Goal: Task Accomplishment & Management: Complete application form

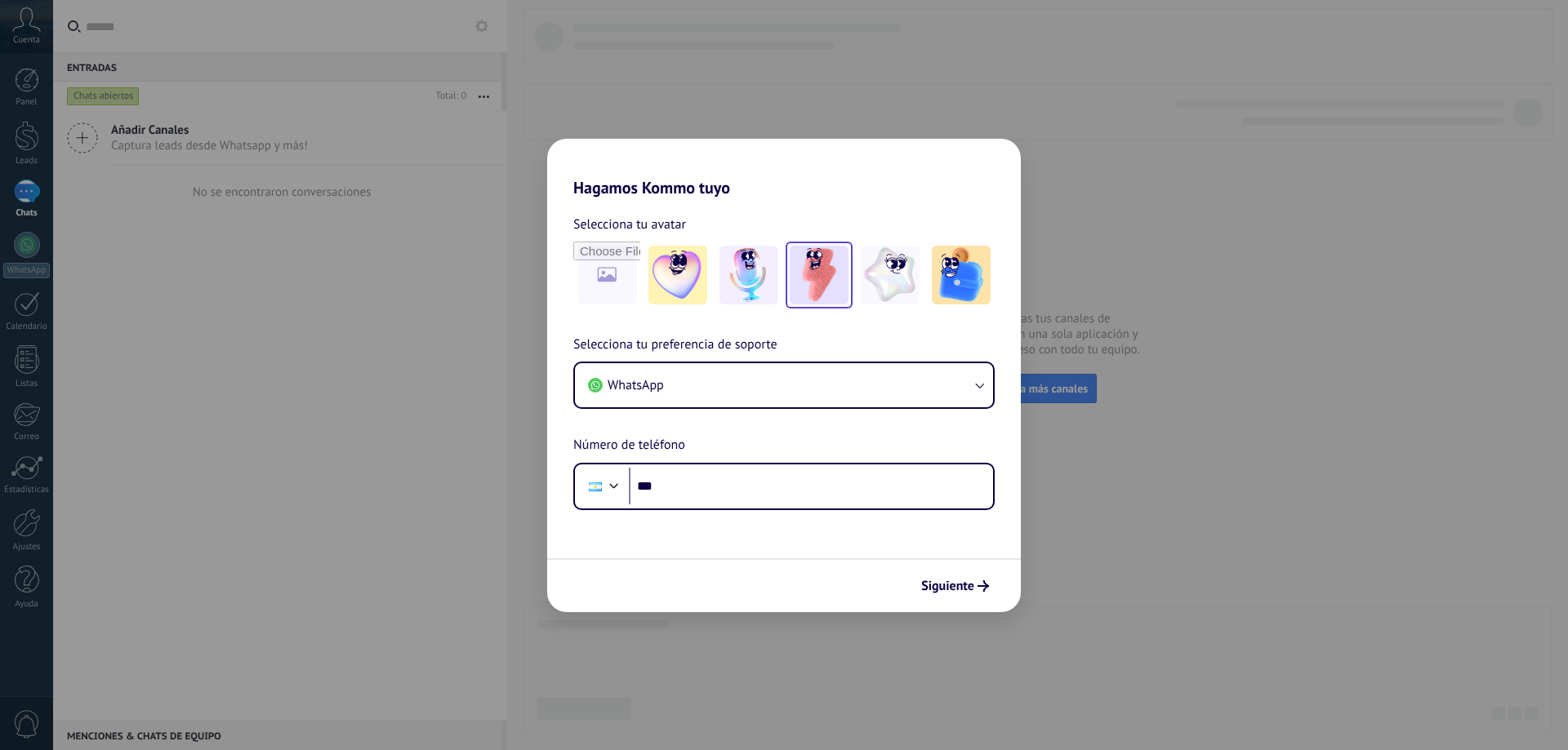
click at [823, 282] on img at bounding box center [819, 275] width 59 height 59
click at [754, 276] on img at bounding box center [749, 275] width 59 height 59
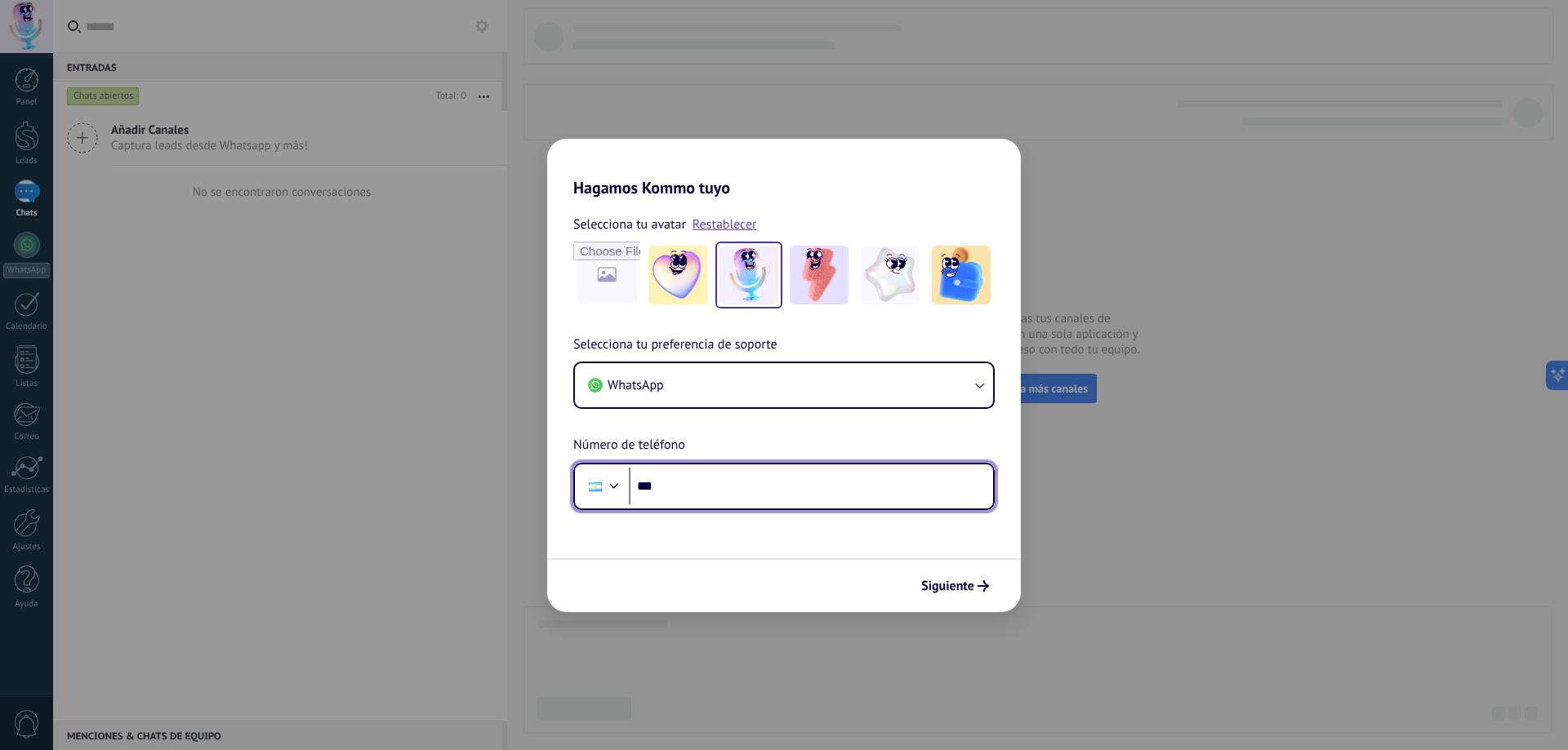
click at [788, 489] on input "***" at bounding box center [810, 486] width 364 height 37
click at [816, 484] on input "********" at bounding box center [810, 486] width 364 height 37
type input "**********"
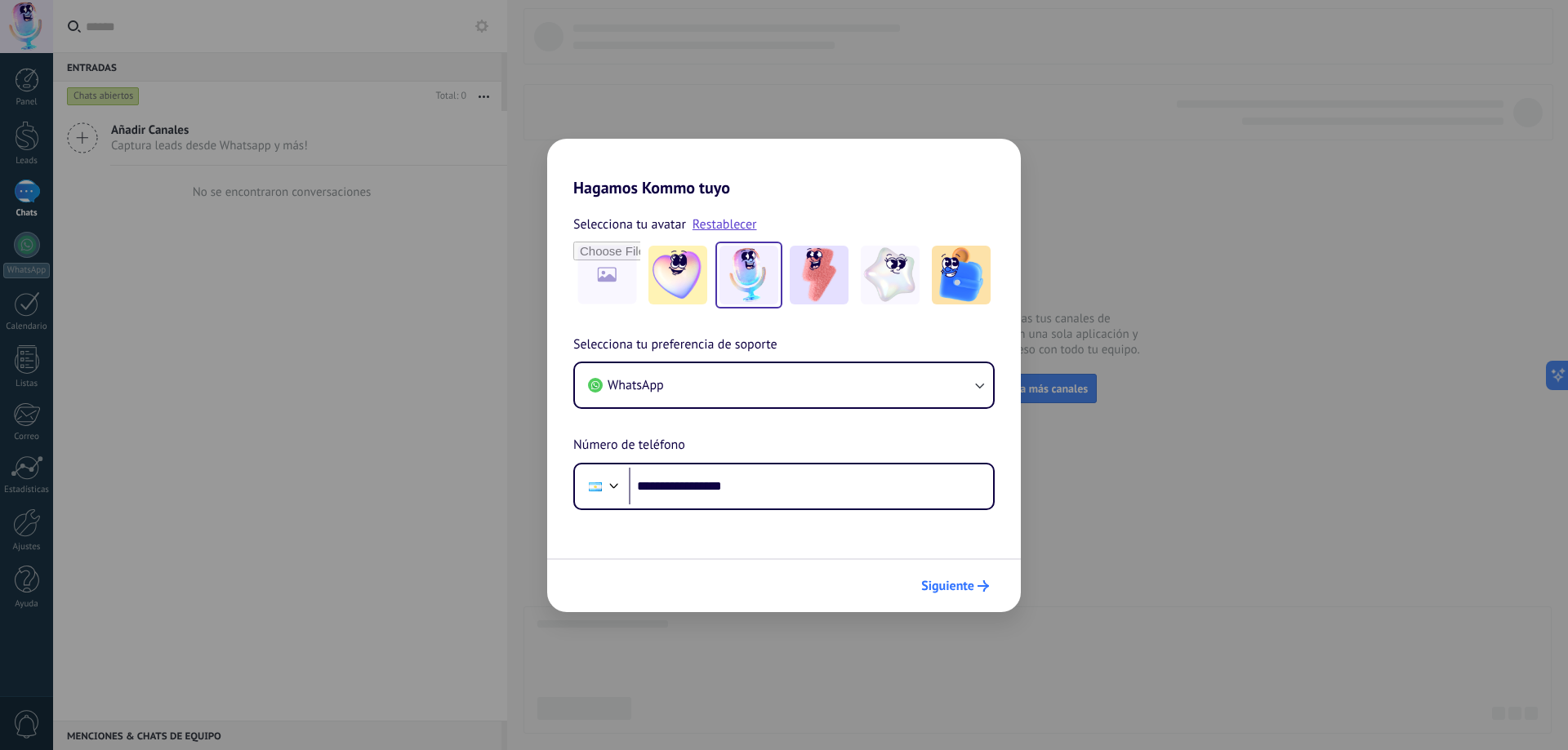
click at [957, 583] on span "Siguiente" at bounding box center [948, 586] width 53 height 12
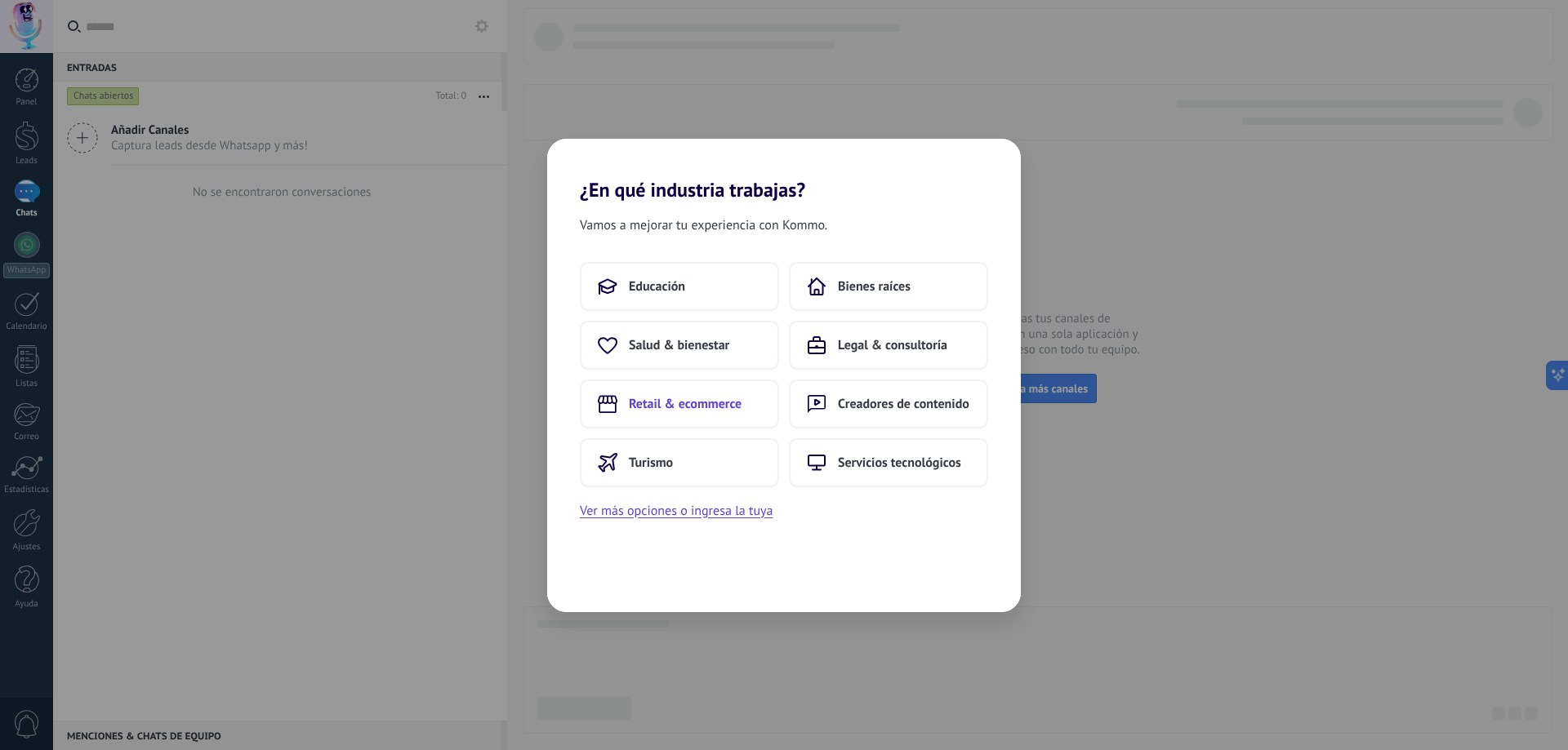
click at [714, 400] on span "Retail & ecommerce" at bounding box center [684, 405] width 112 height 17
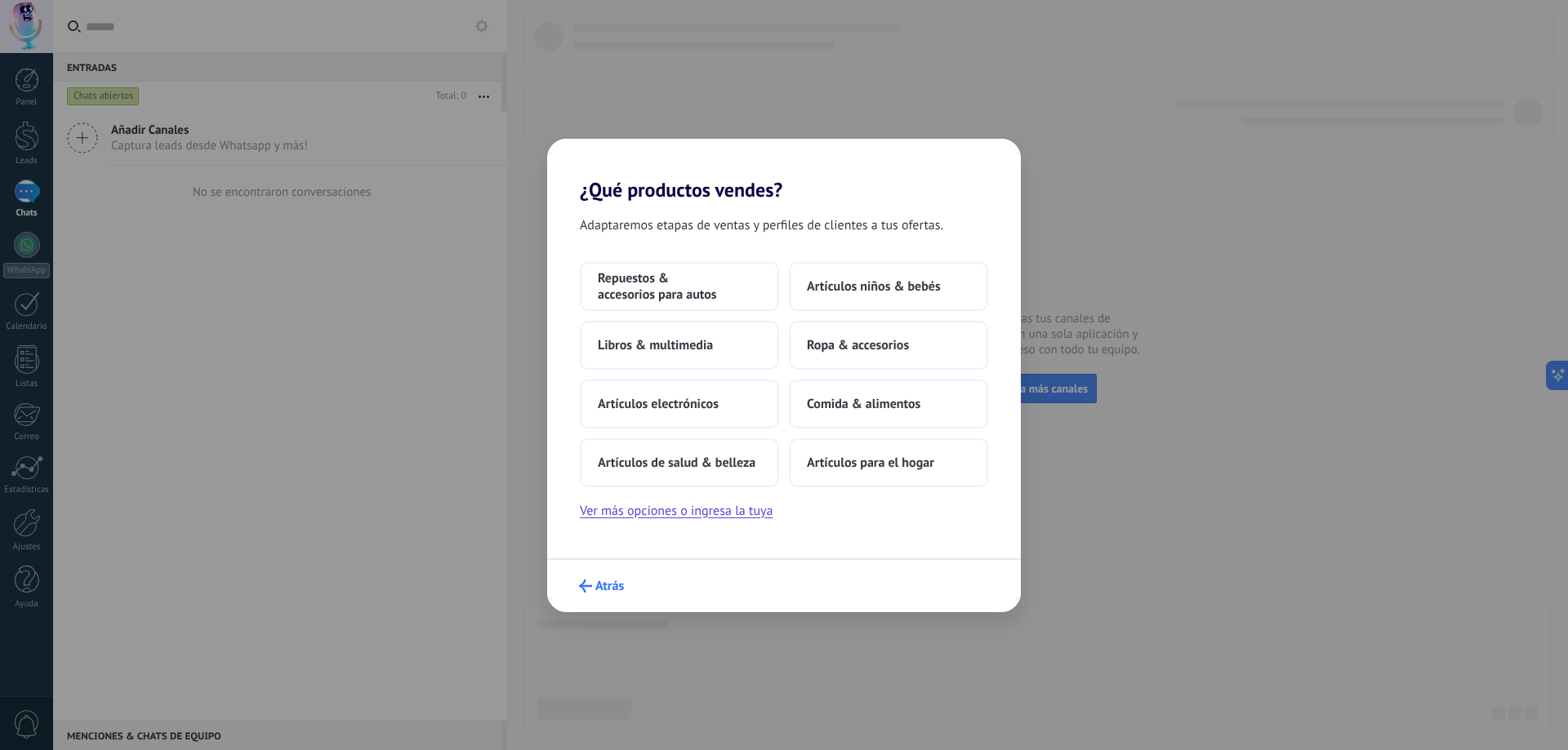
click at [590, 580] on icon "submit" at bounding box center [585, 586] width 13 height 13
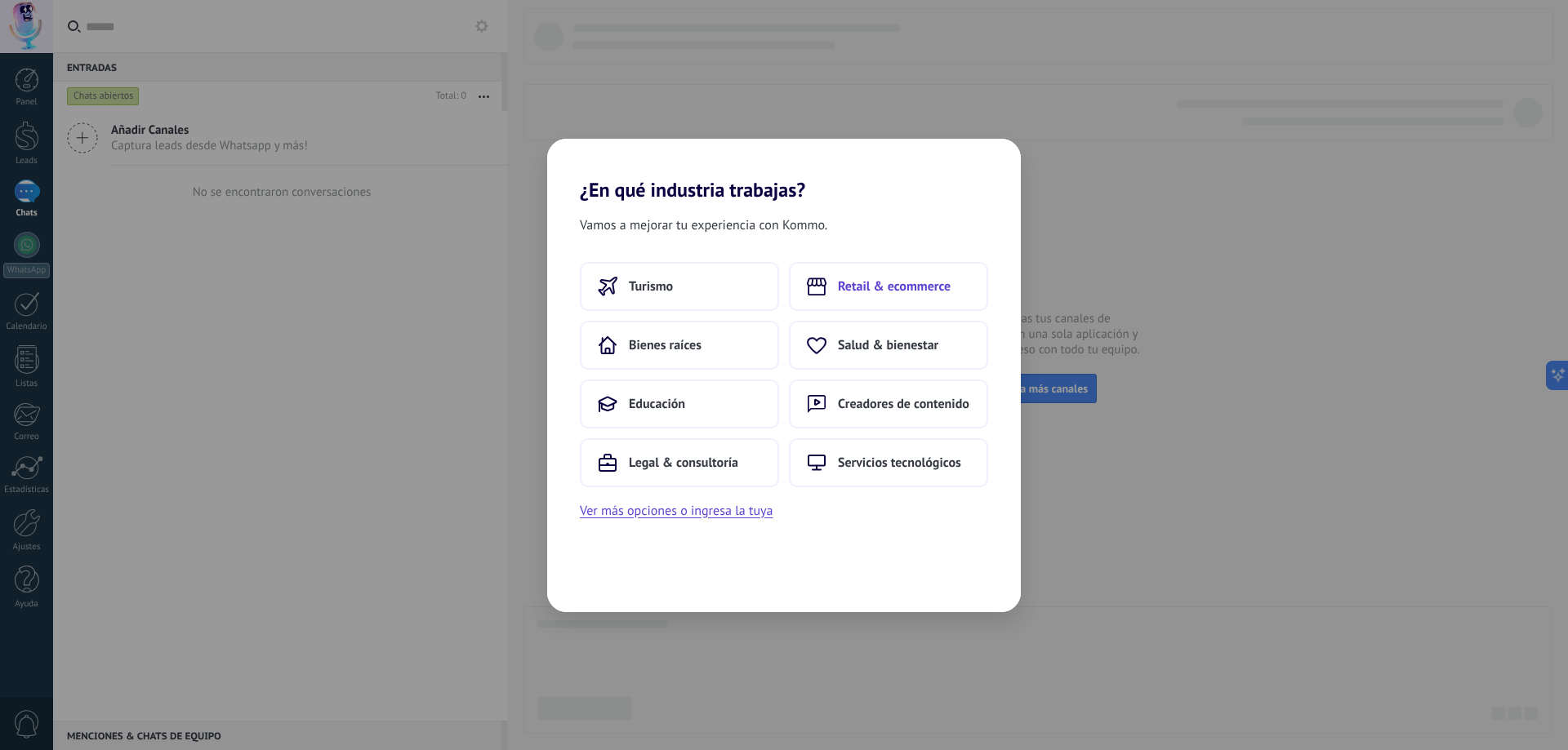
click at [908, 284] on span "Retail & ecommerce" at bounding box center [894, 286] width 112 height 17
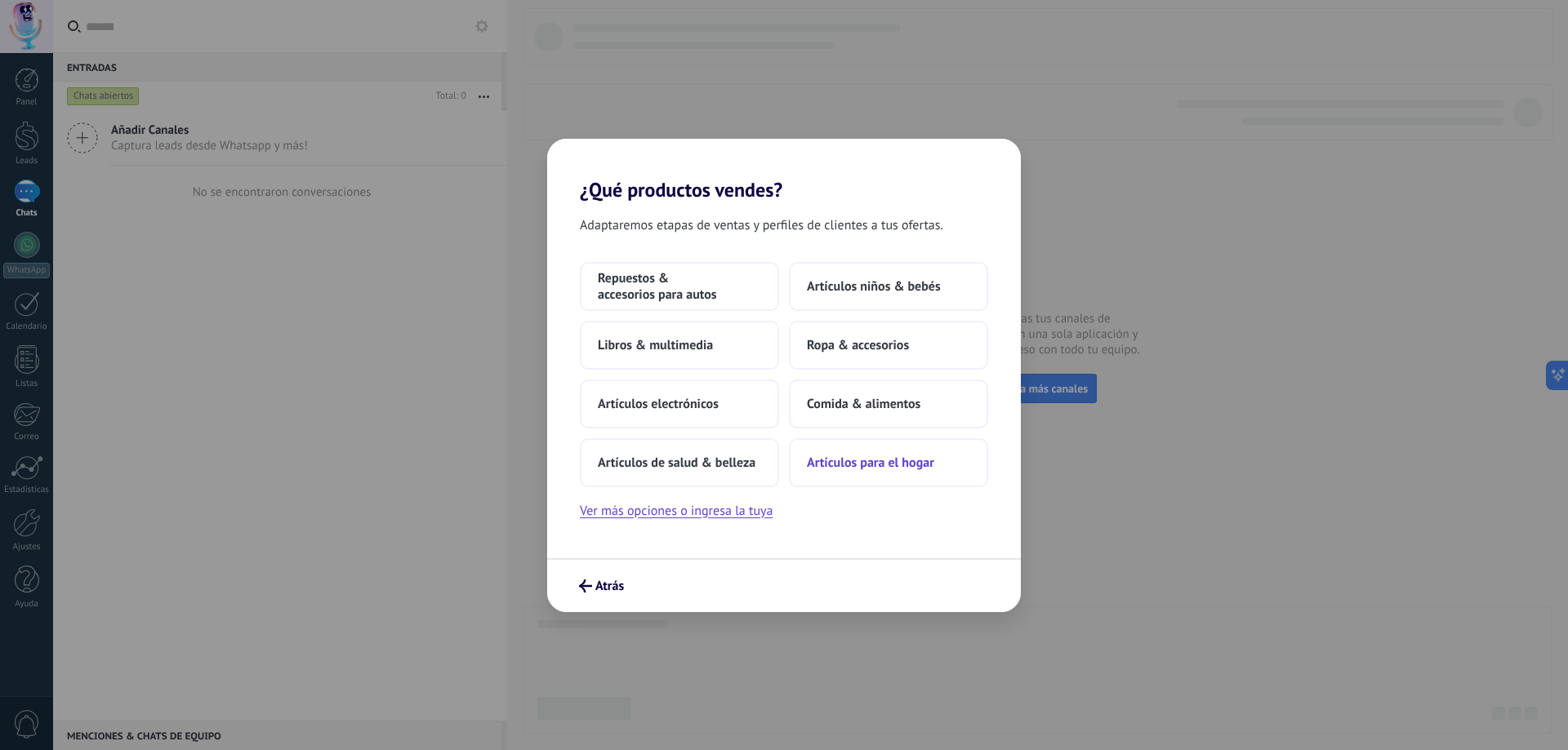
click at [871, 459] on span "Artículos para el hogar" at bounding box center [870, 463] width 127 height 17
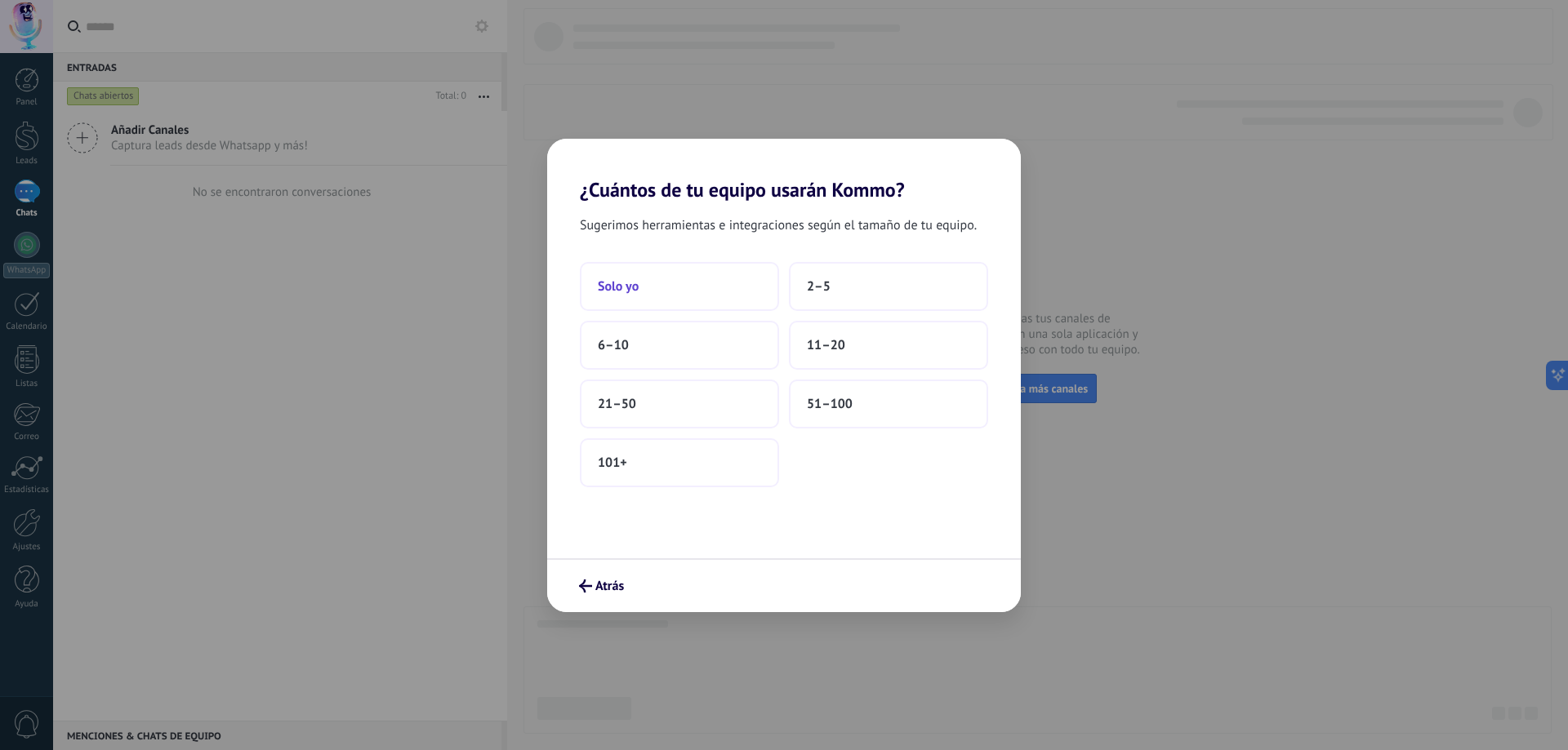
click at [679, 288] on button "Solo yo" at bounding box center [679, 286] width 199 height 49
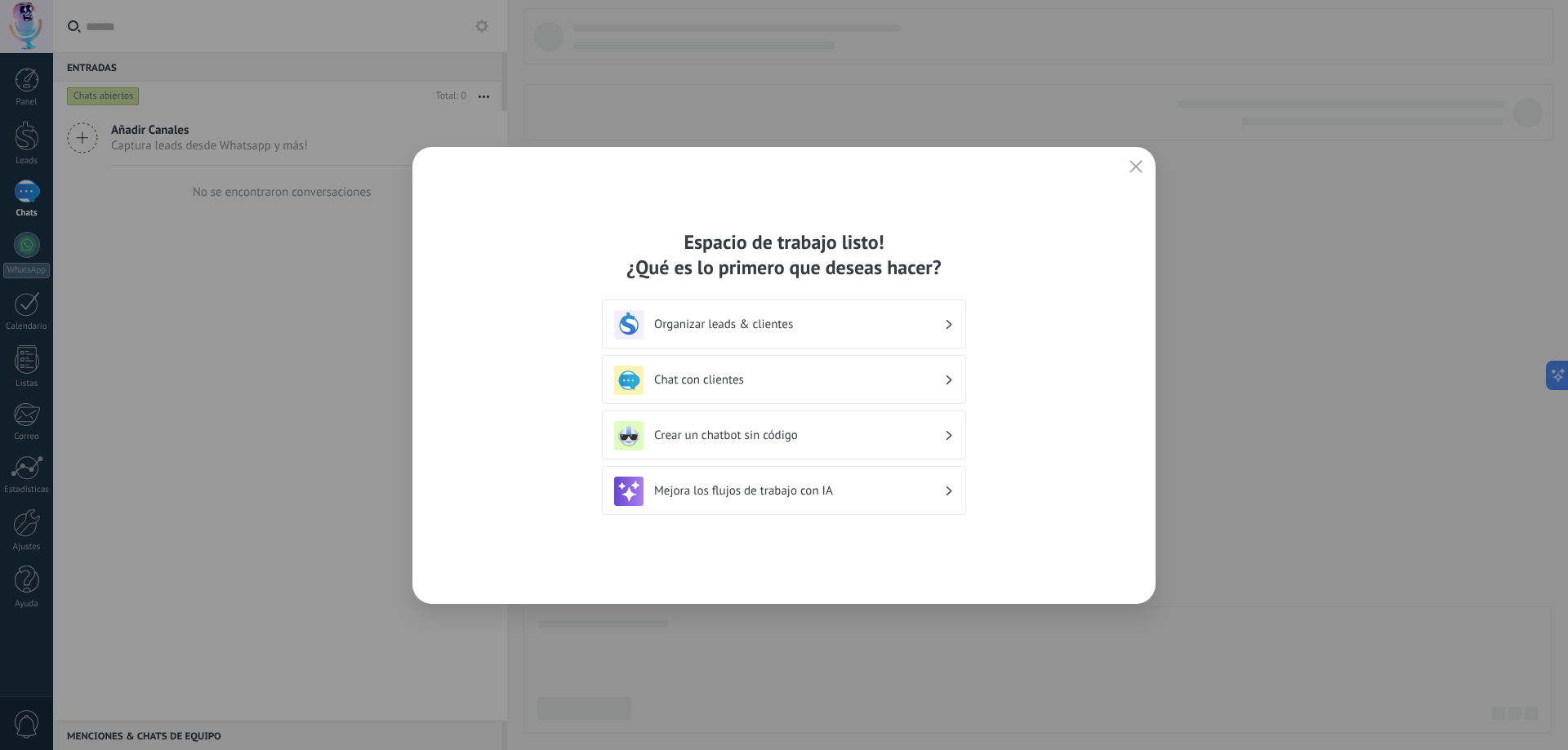
click at [945, 323] on div "Organizar leads & clientes" at bounding box center [784, 325] width 340 height 29
click at [940, 322] on h3 "Organizar leads & clientes" at bounding box center [799, 324] width 290 height 16
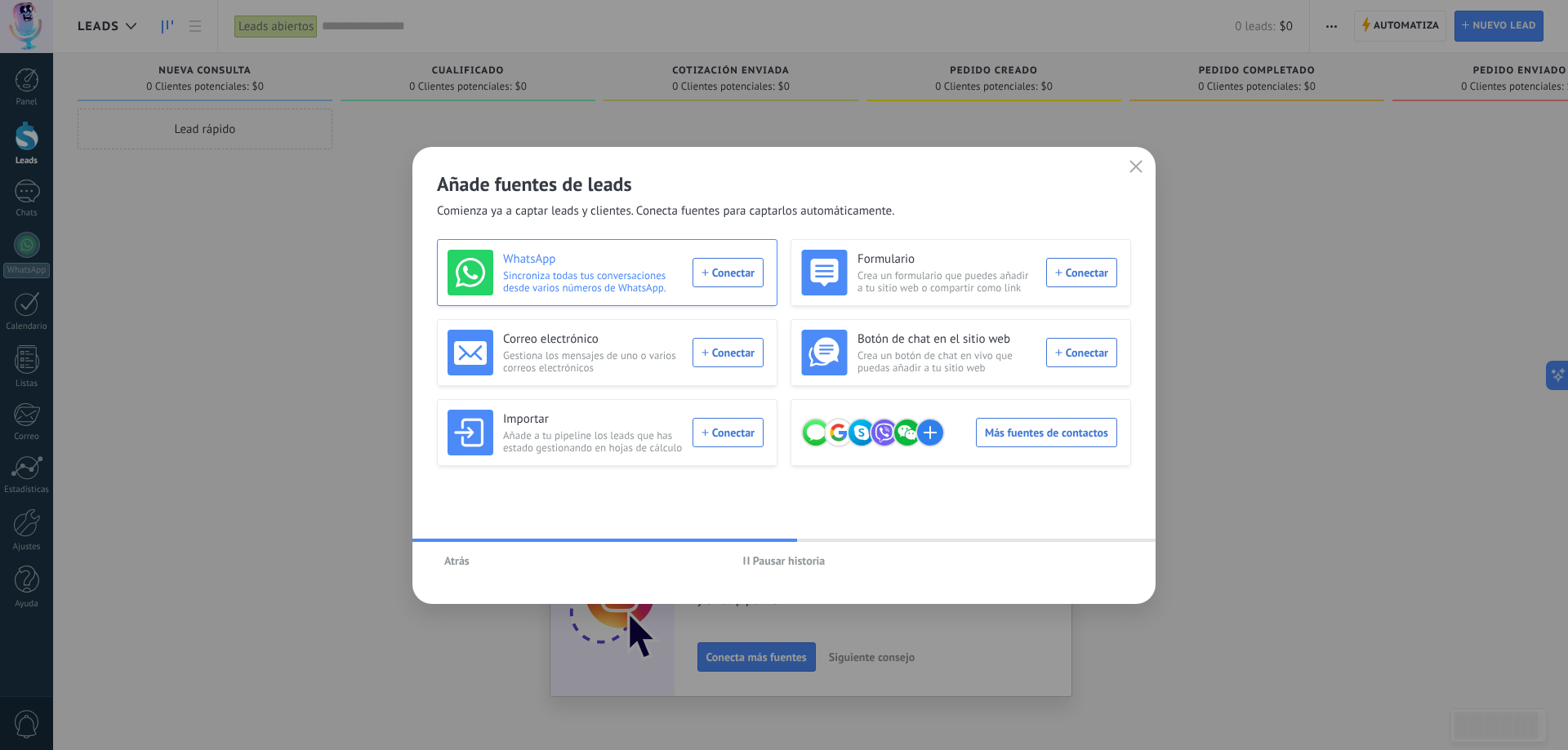
click at [740, 269] on div "WhatsApp Sincroniza todas tus conversaciones desde varios números de WhatsApp. …" at bounding box center [605, 272] width 316 height 46
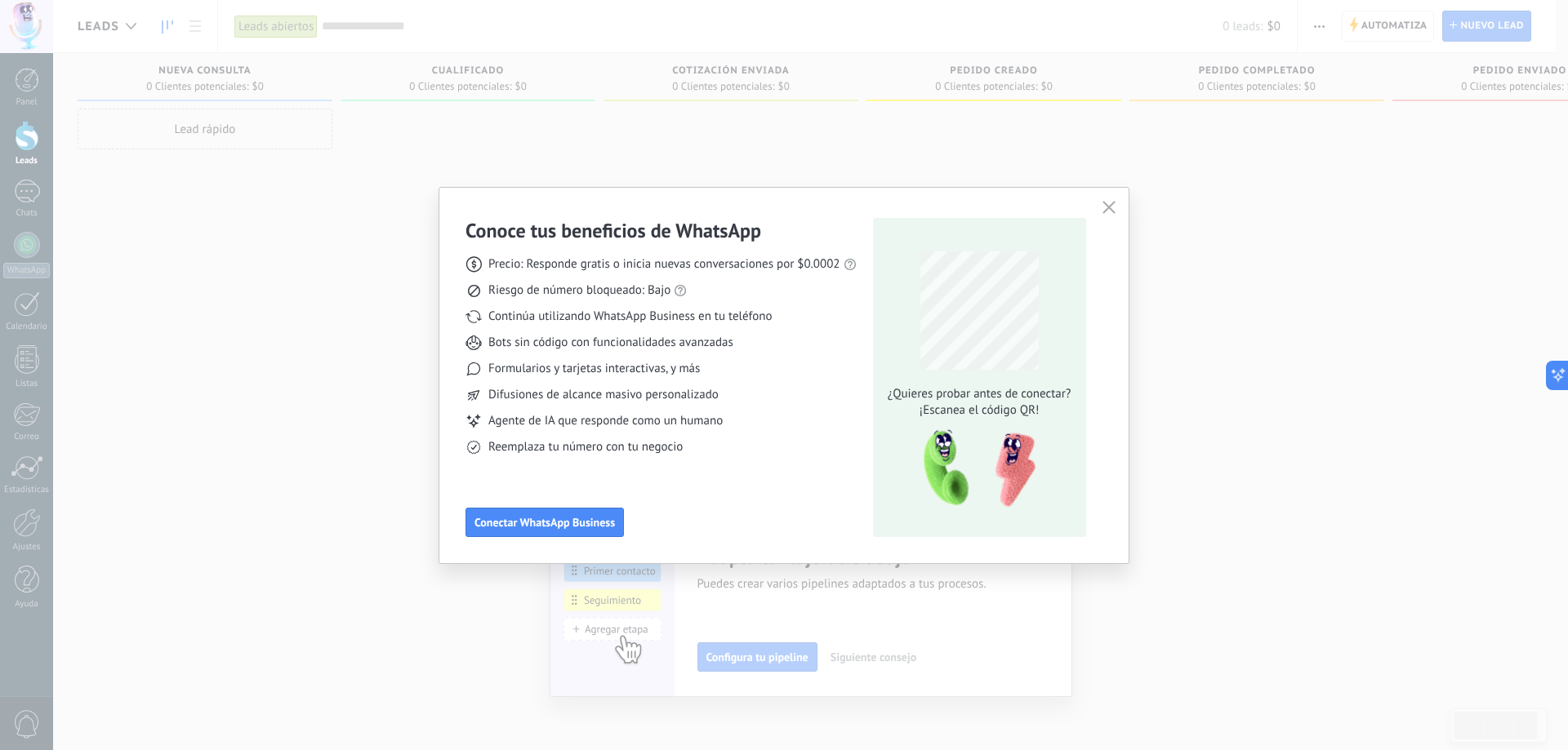
click at [1108, 206] on icon "button" at bounding box center [1109, 207] width 13 height 13
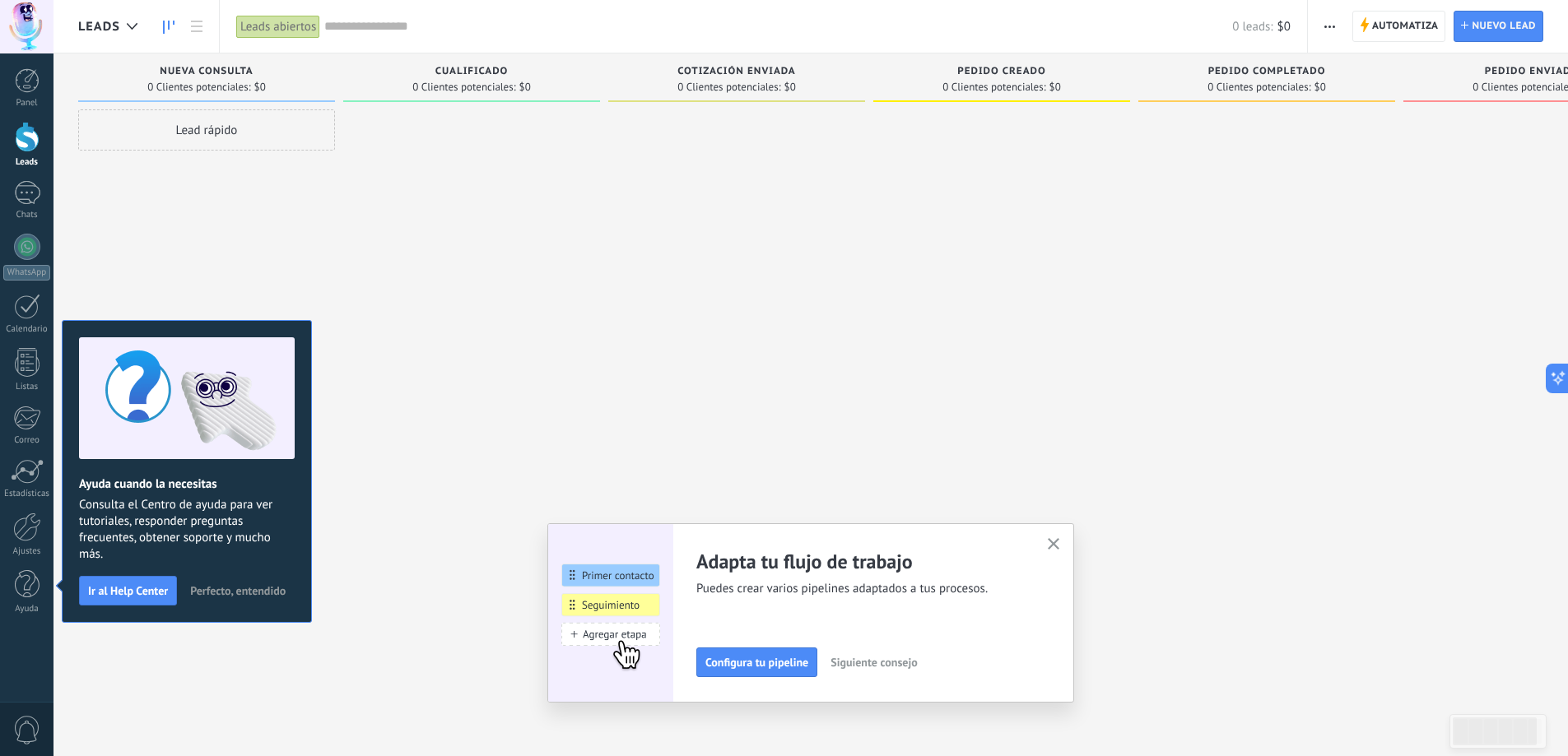
click at [35, 23] on div at bounding box center [27, 27] width 54 height 54
